Goal: Find specific page/section: Find specific page/section

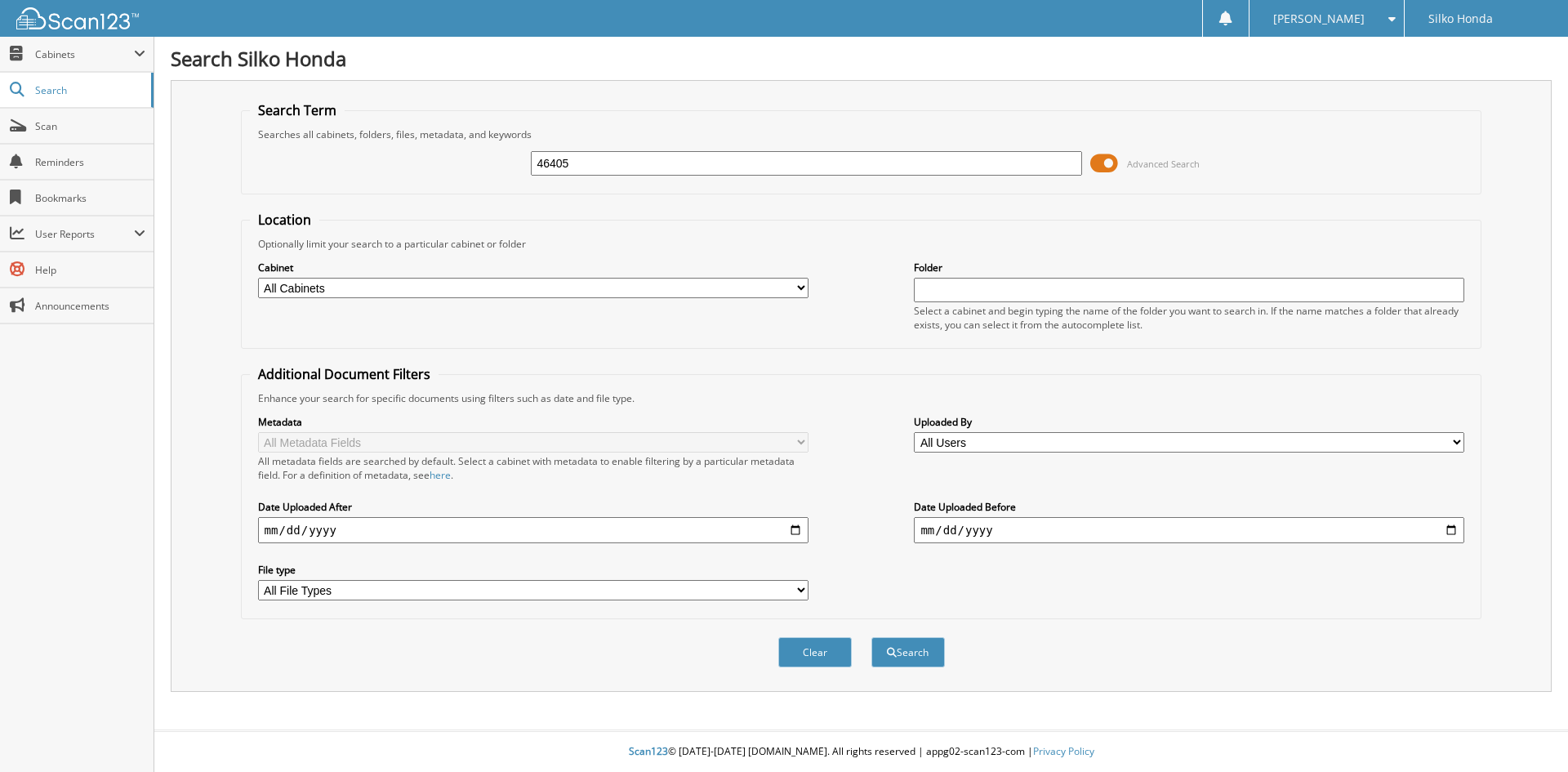
type input "46405"
click at [872, 637] on button "Search" at bounding box center [909, 652] width 74 height 30
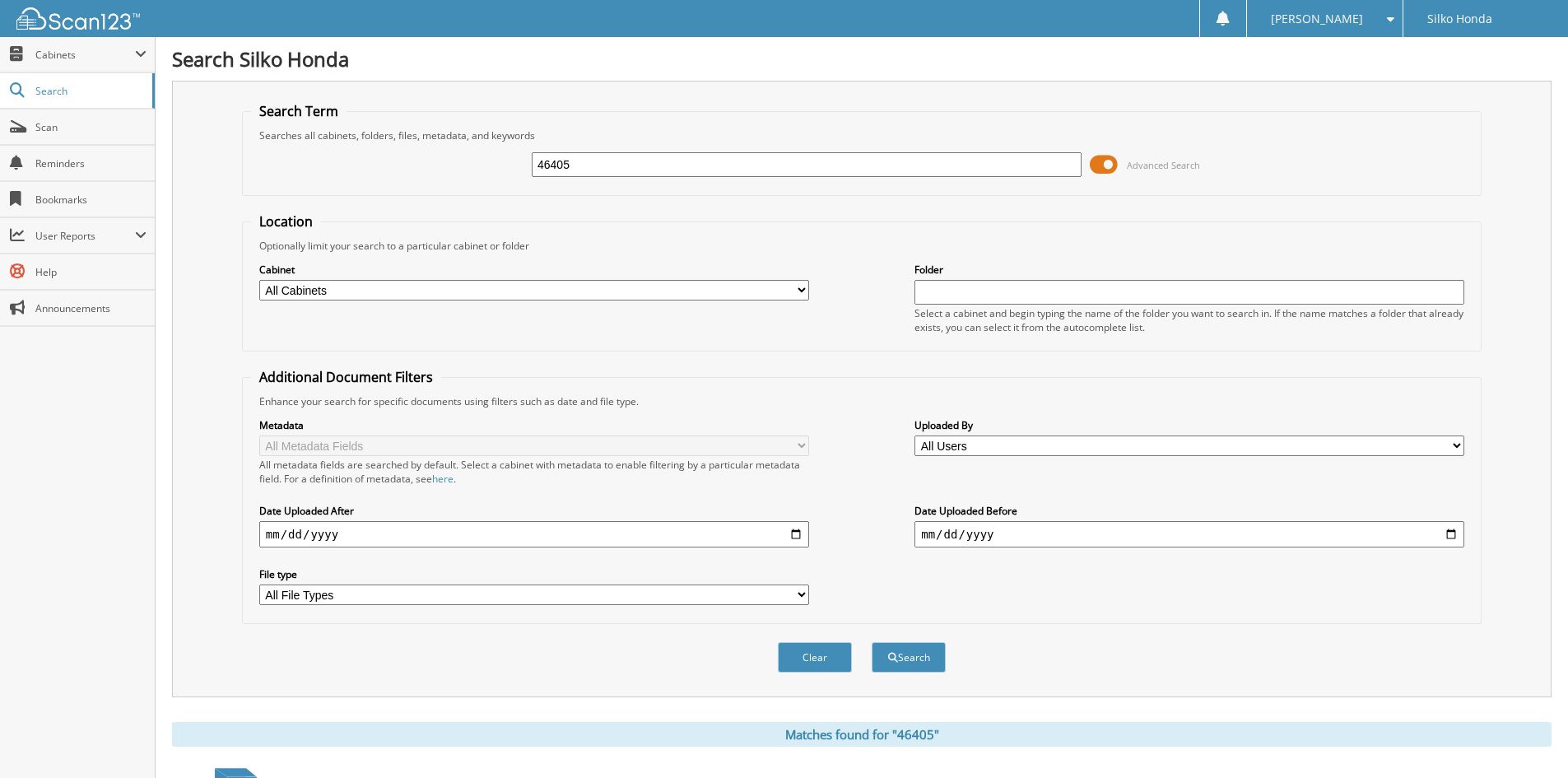
scroll to position [207, 0]
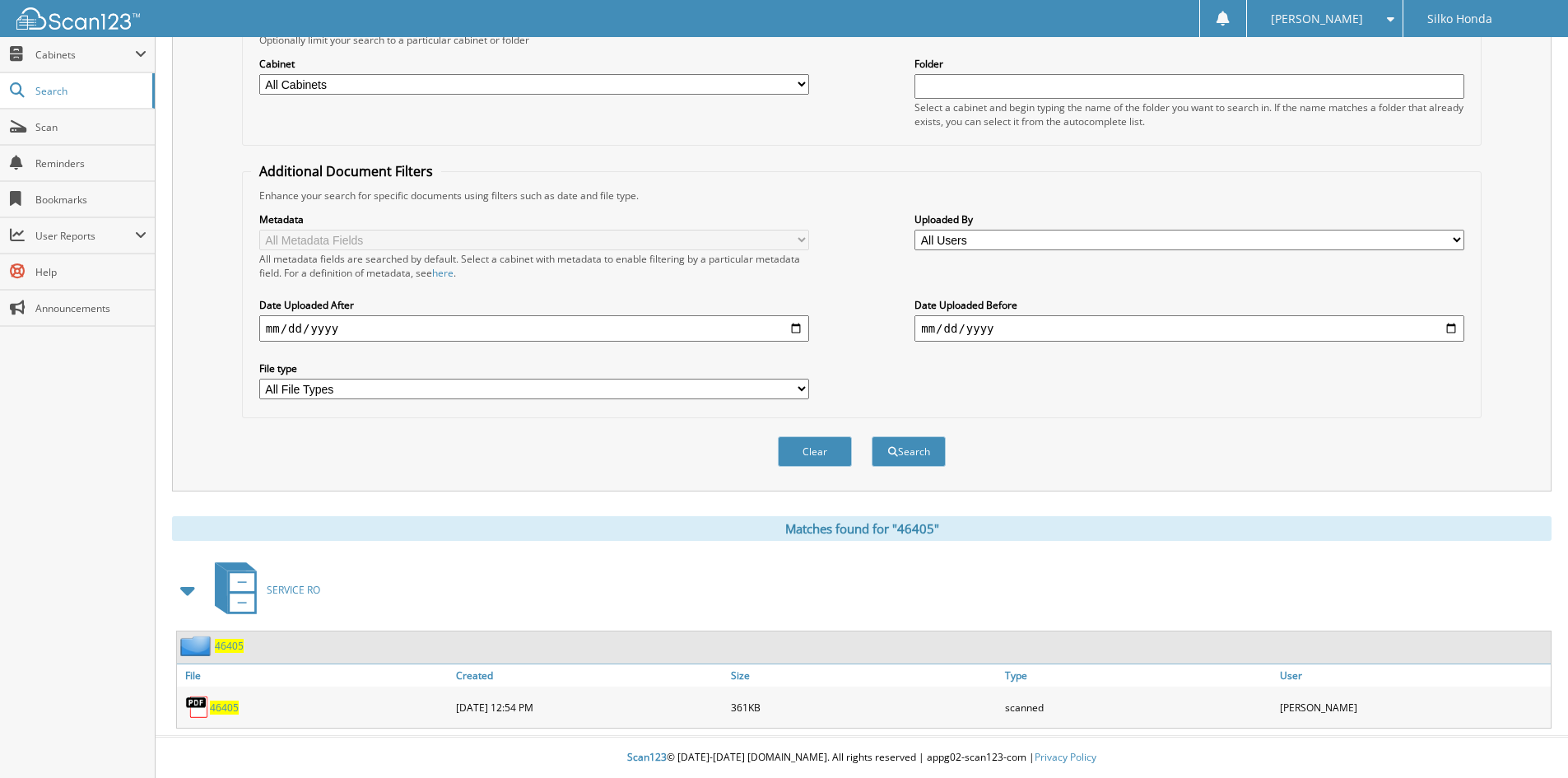
click at [339, 701] on div "46405" at bounding box center [315, 708] width 275 height 33
click at [219, 708] on span "46405" at bounding box center [224, 708] width 29 height 14
click at [385, 709] on div "46405" at bounding box center [315, 708] width 275 height 33
click at [396, 703] on div "46405" at bounding box center [315, 708] width 275 height 33
click at [197, 705] on img at bounding box center [197, 707] width 25 height 25
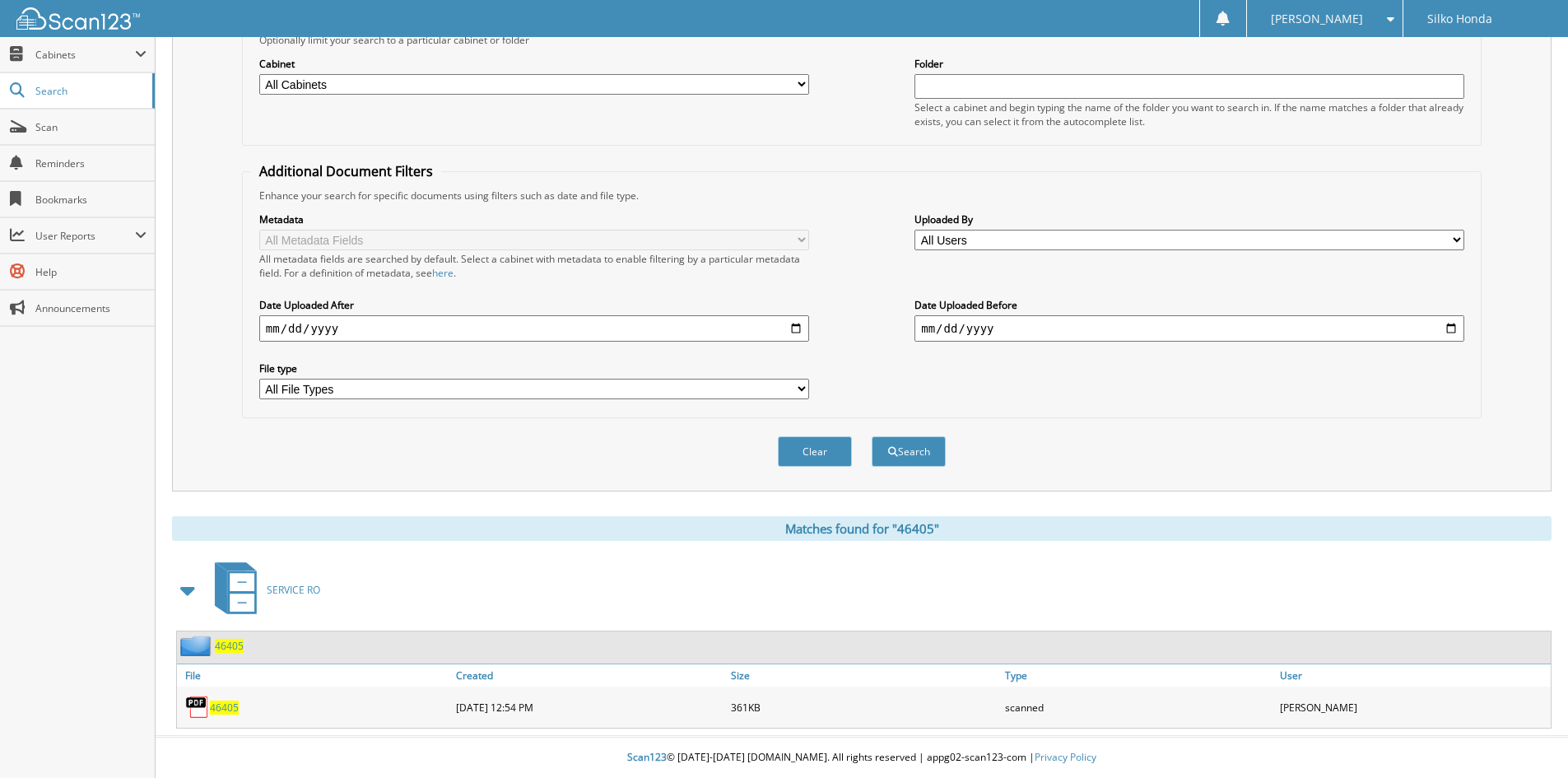
click at [197, 705] on img at bounding box center [197, 707] width 25 height 25
click at [27, 115] on link "Scan" at bounding box center [77, 127] width 155 height 35
